Goal: Book appointment/travel/reservation

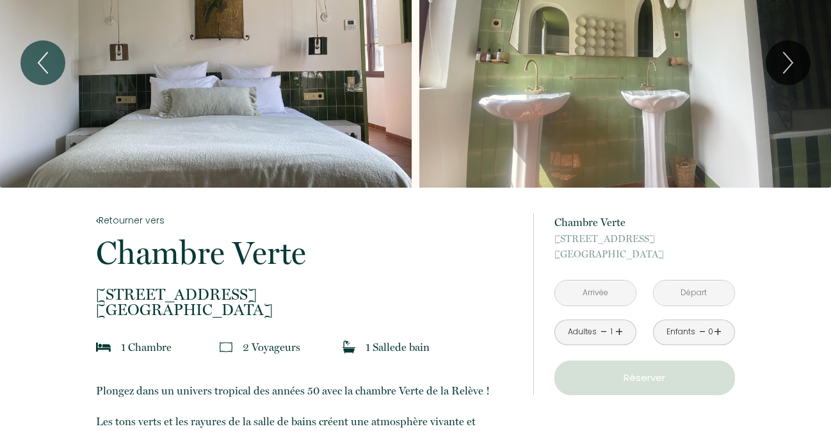
scroll to position [62, 0]
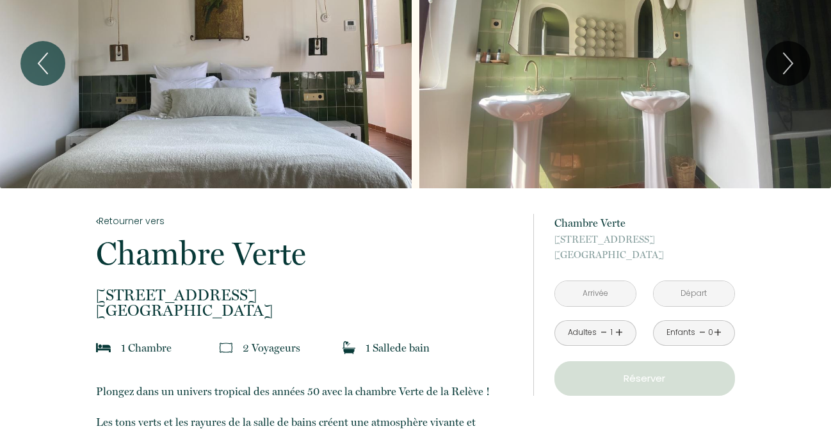
click at [603, 296] on input "text" at bounding box center [595, 293] width 81 height 25
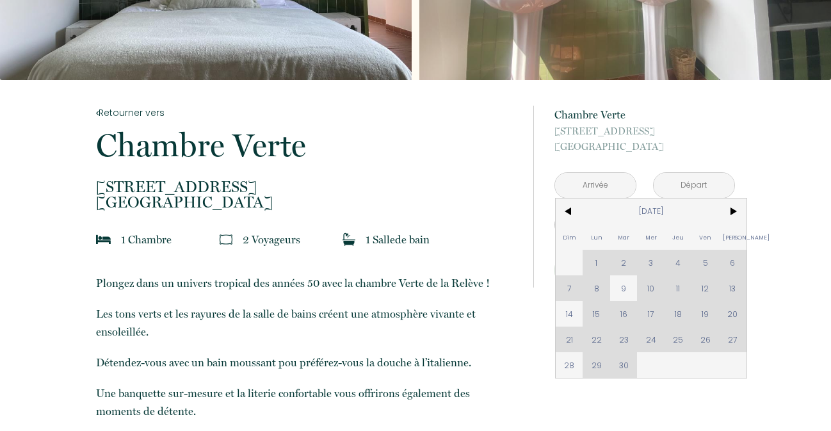
scroll to position [190, 0]
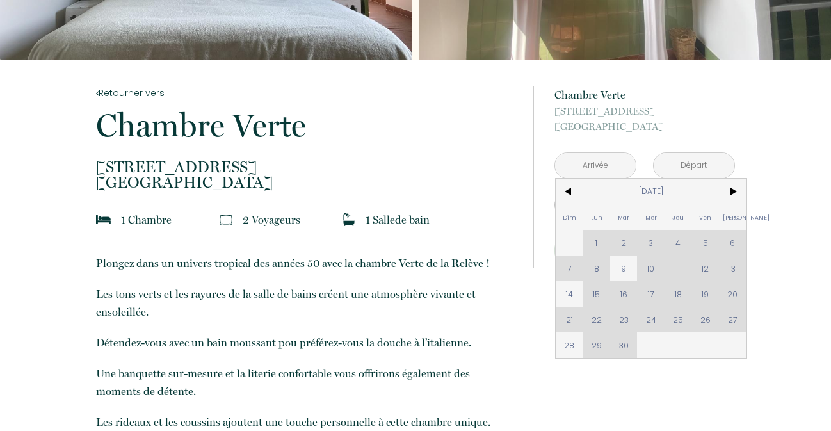
click at [678, 318] on div "Dim Lun Mar Mer Jeu Ven Sam 1 2 3 4 5 6 7 8 9 10 11 12 13 14 15 16 17 18 19 20 …" at bounding box center [650, 268] width 191 height 179
click at [728, 195] on span ">" at bounding box center [733, 192] width 28 height 26
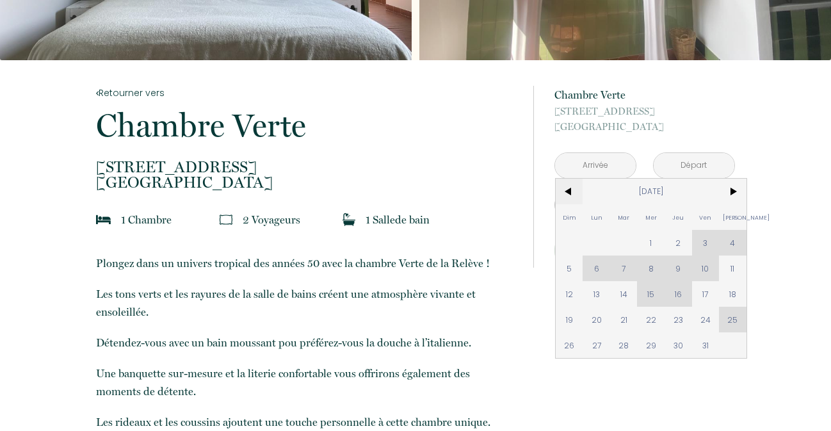
click at [569, 191] on span "<" at bounding box center [569, 192] width 28 height 26
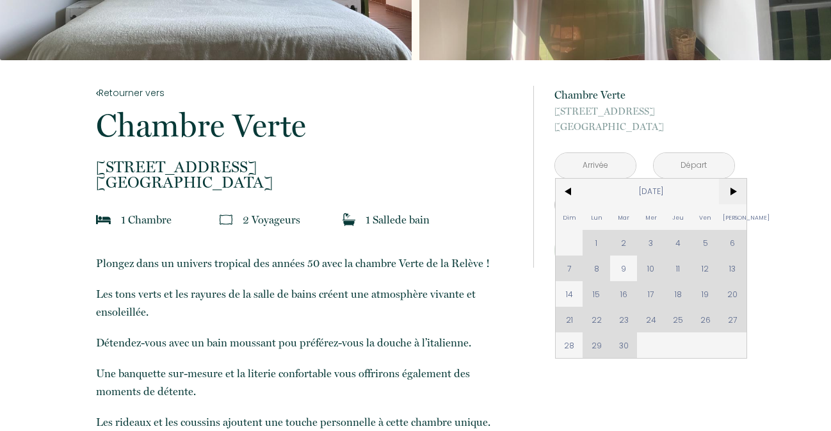
click at [730, 193] on span ">" at bounding box center [733, 192] width 28 height 26
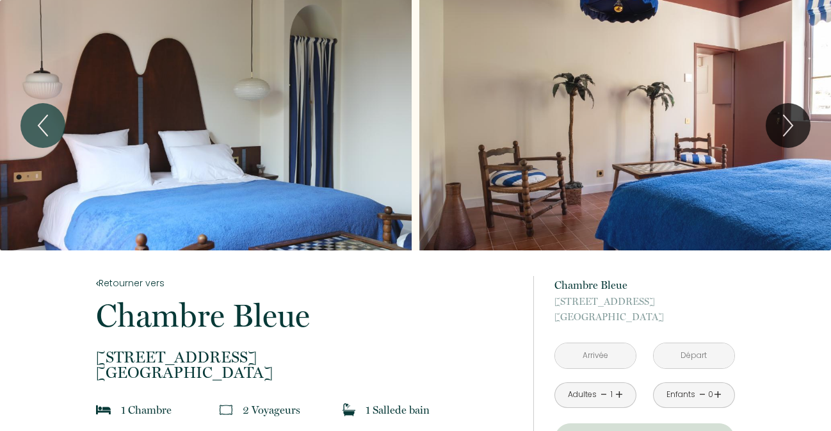
click at [619, 357] on input "text" at bounding box center [595, 355] width 81 height 25
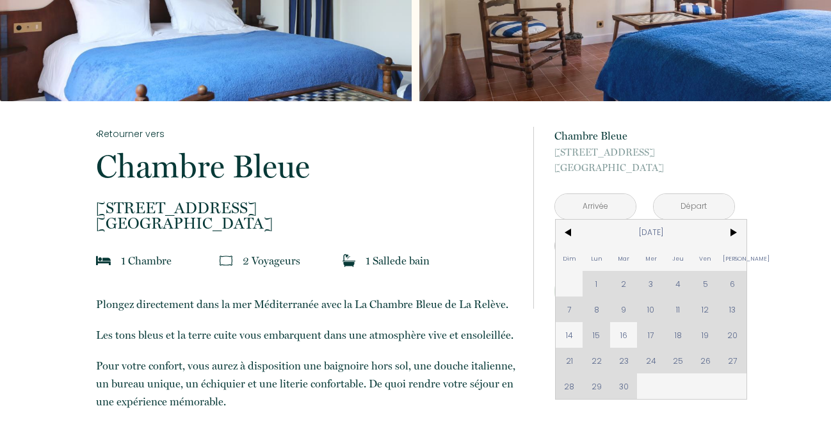
scroll to position [159, 0]
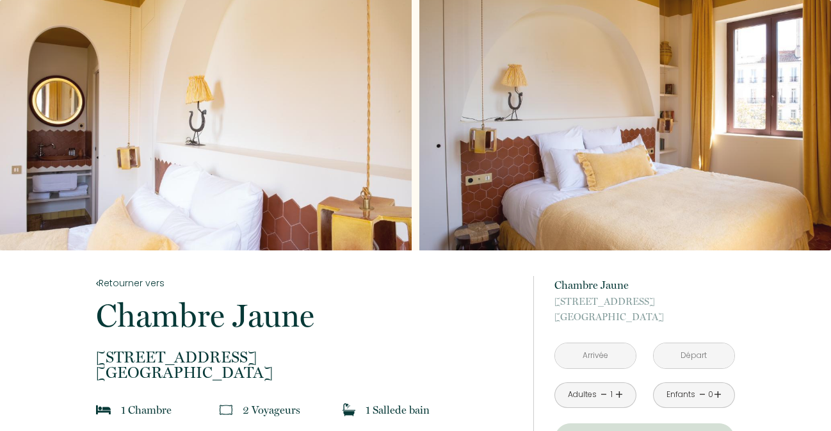
click at [610, 351] on input "text" at bounding box center [595, 355] width 81 height 25
